Goal: Find specific page/section: Find specific page/section

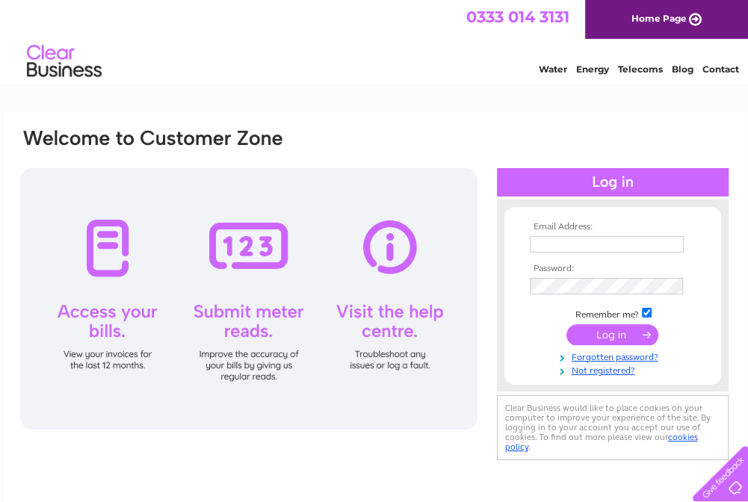
type input "Jeffrachellawson@yahoo.co.uk"
click at [598, 335] on input "submit" at bounding box center [613, 334] width 92 height 21
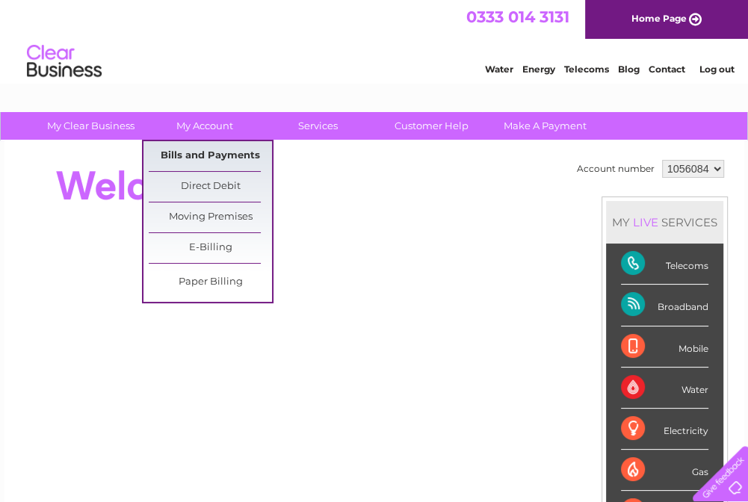
click at [207, 157] on link "Bills and Payments" at bounding box center [210, 156] width 123 height 30
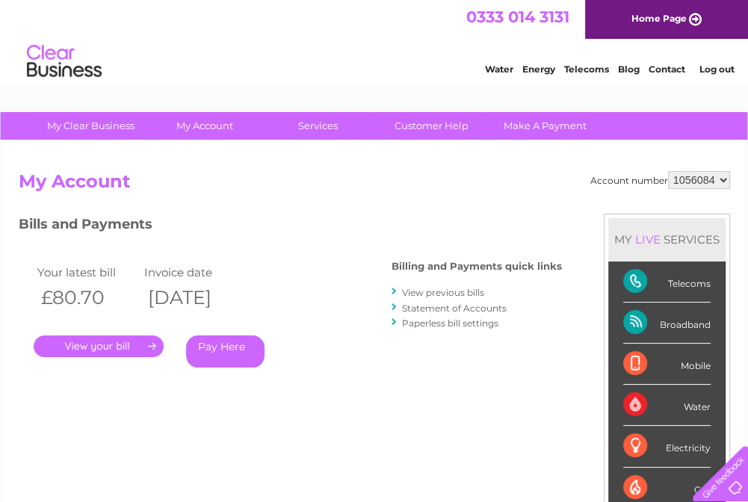
click at [96, 345] on link "." at bounding box center [99, 347] width 130 height 22
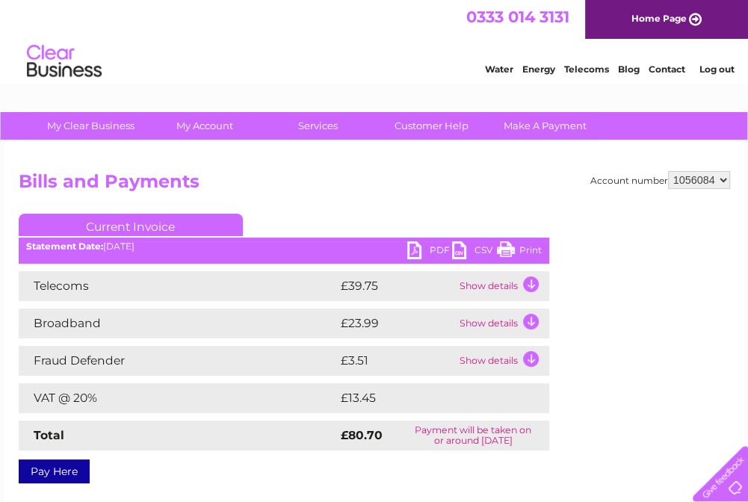
click at [416, 247] on link "PDF" at bounding box center [429, 252] width 45 height 22
